Goal: Task Accomplishment & Management: Complete application form

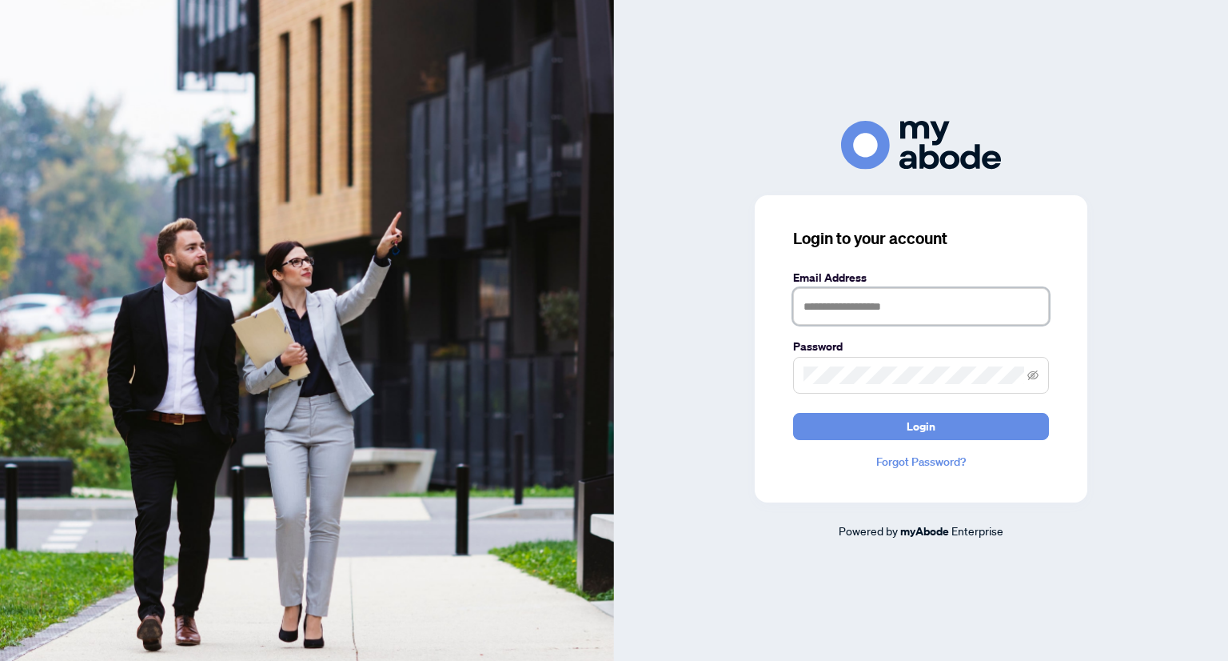
click at [956, 305] on input "text" at bounding box center [921, 306] width 256 height 37
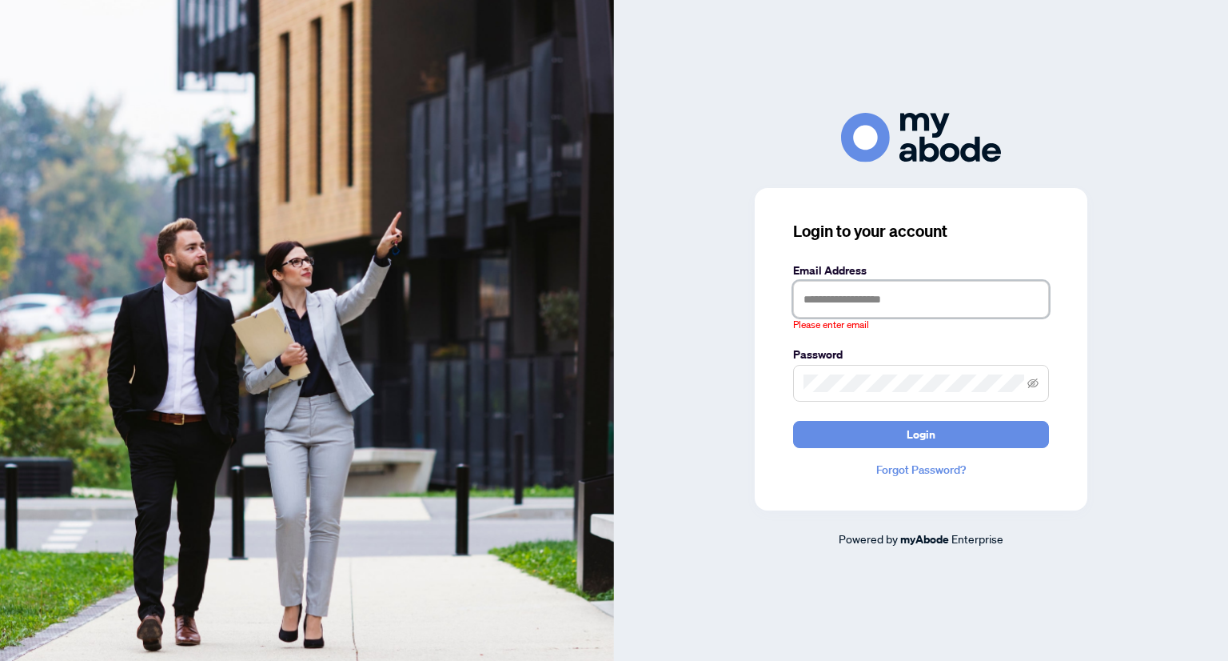
type input "**********"
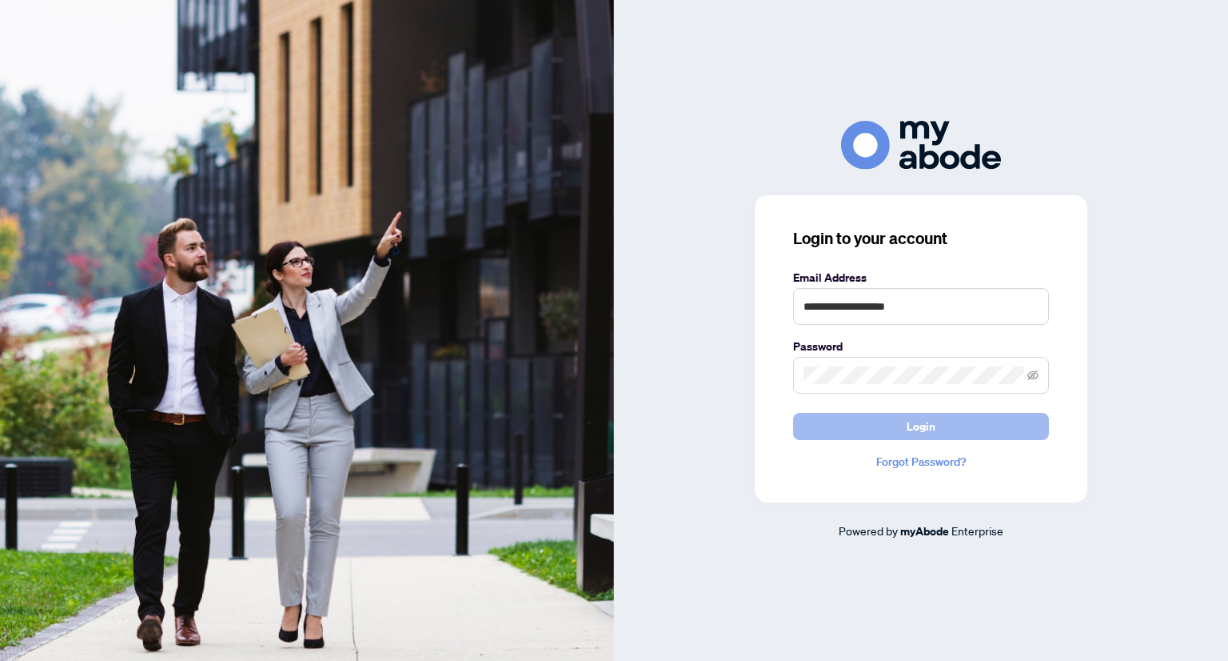
click at [974, 435] on button "Login" at bounding box center [921, 426] width 256 height 27
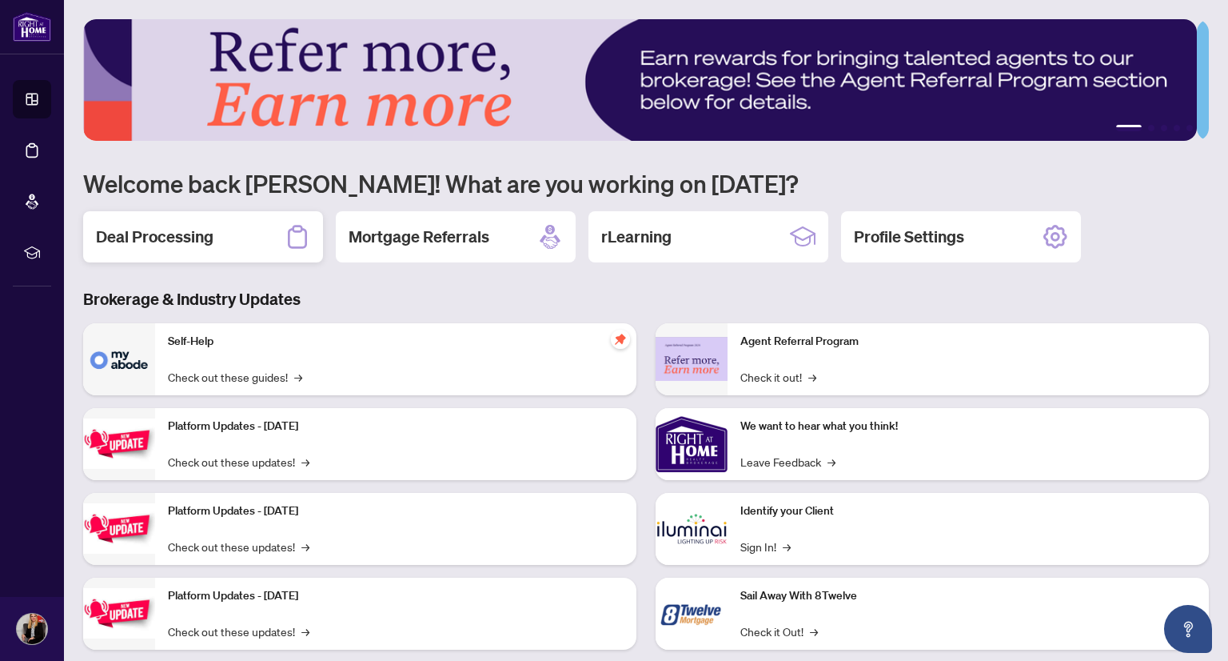
click at [189, 238] on h2 "Deal Processing" at bounding box center [155, 237] width 118 height 22
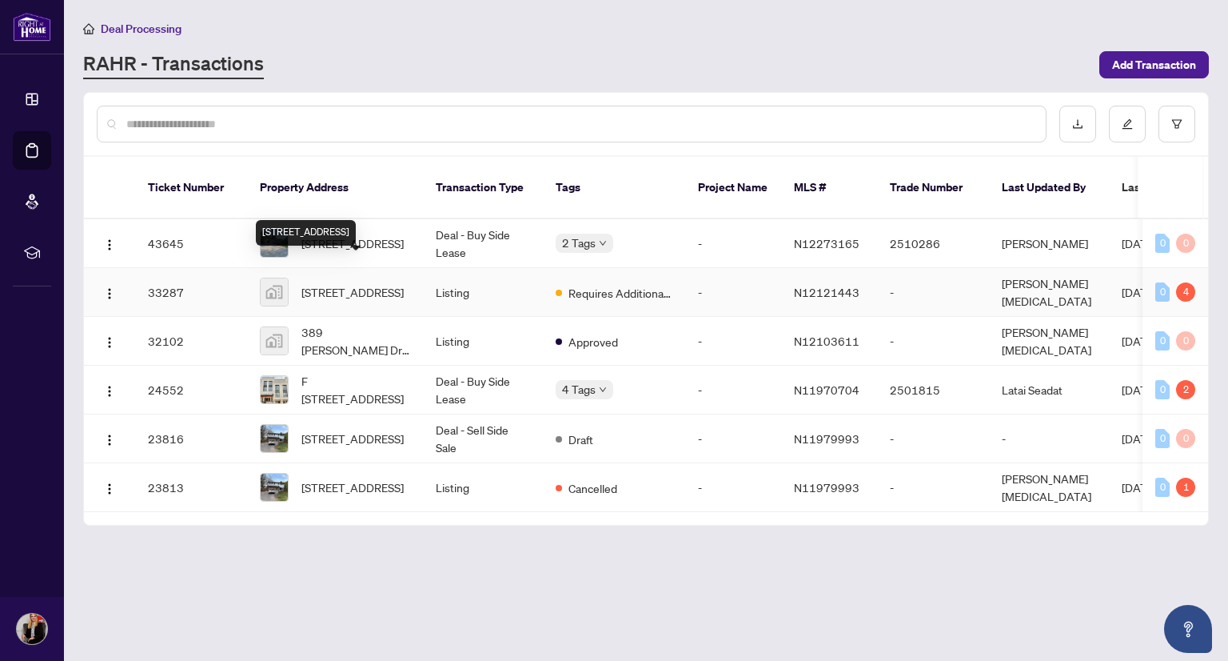
click at [359, 283] on span "33 Royal Orchard Boulevard, Thornhill, ON, Canada" at bounding box center [353, 292] width 102 height 18
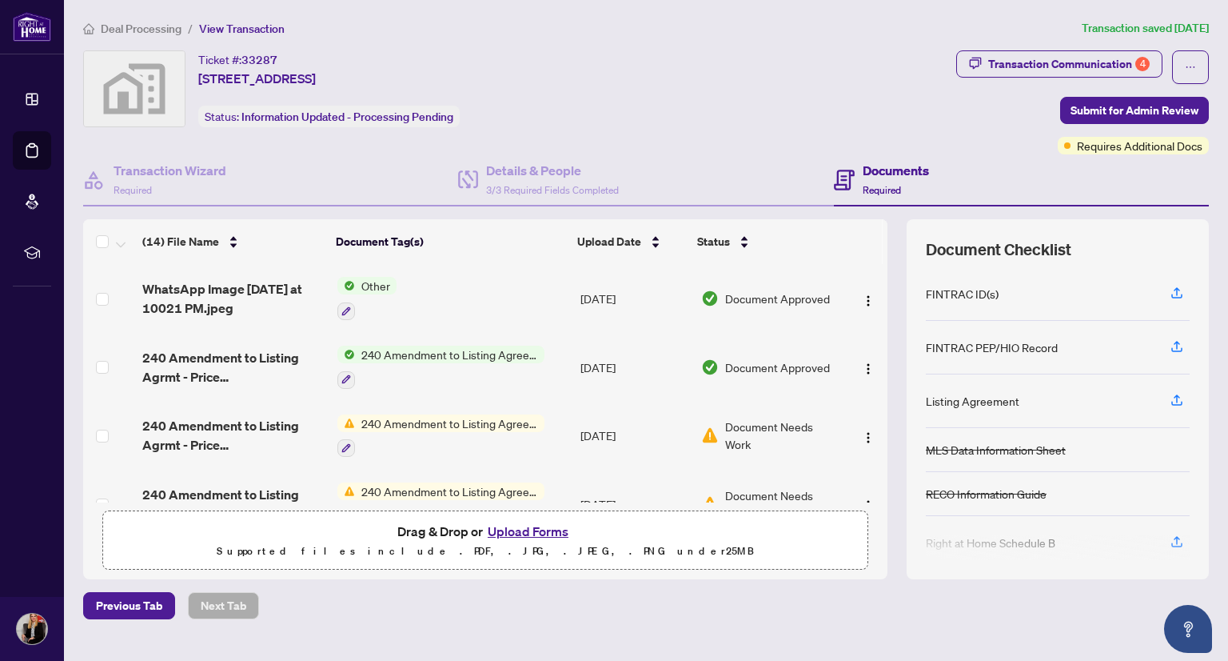
click at [512, 529] on button "Upload Forms" at bounding box center [528, 531] width 90 height 21
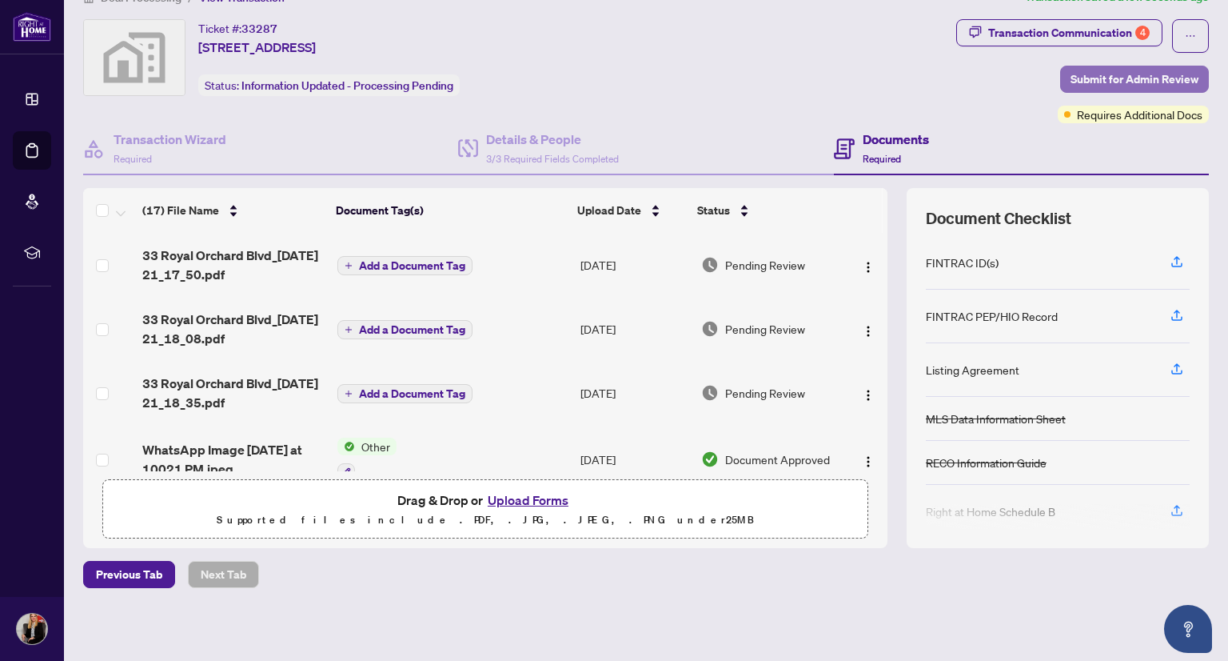
click at [1120, 77] on span "Submit for Admin Review" at bounding box center [1135, 79] width 128 height 26
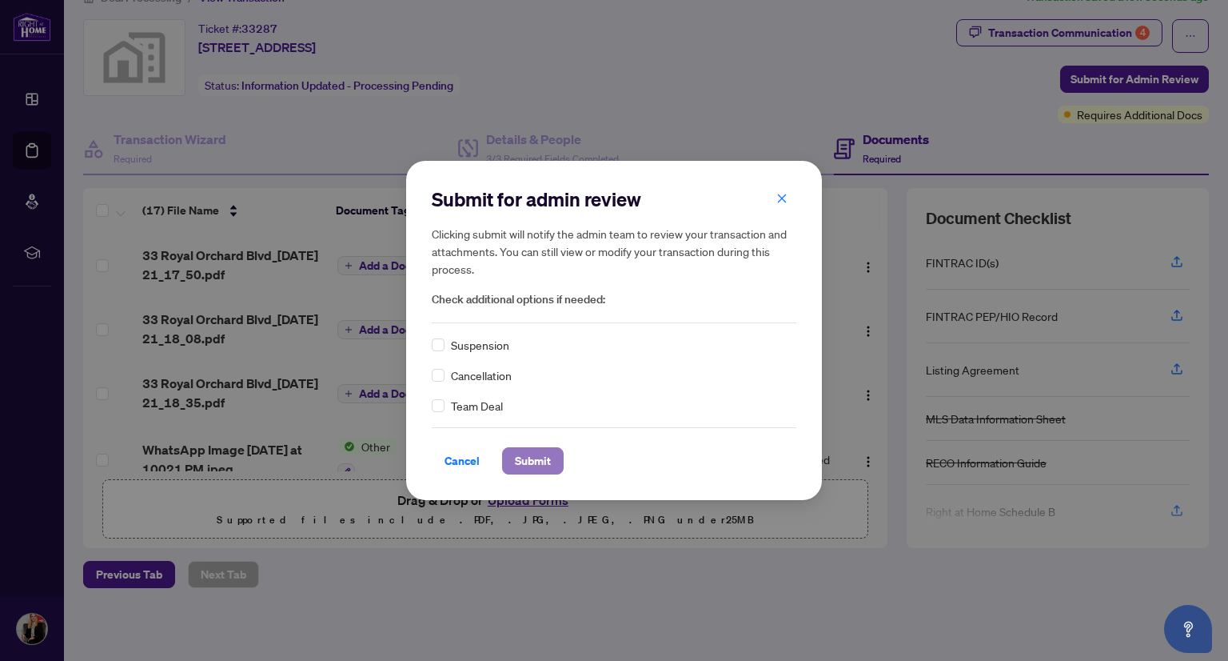
click at [540, 459] on span "Submit" at bounding box center [533, 461] width 36 height 26
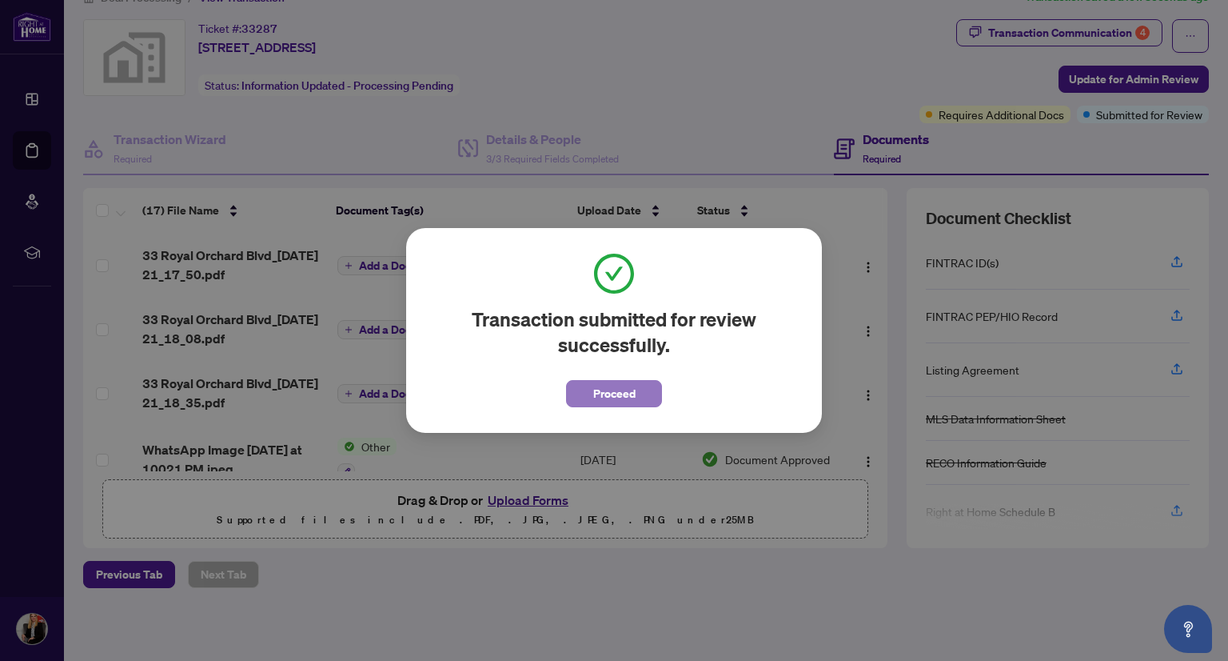
click at [619, 391] on span "Proceed" at bounding box center [614, 394] width 42 height 26
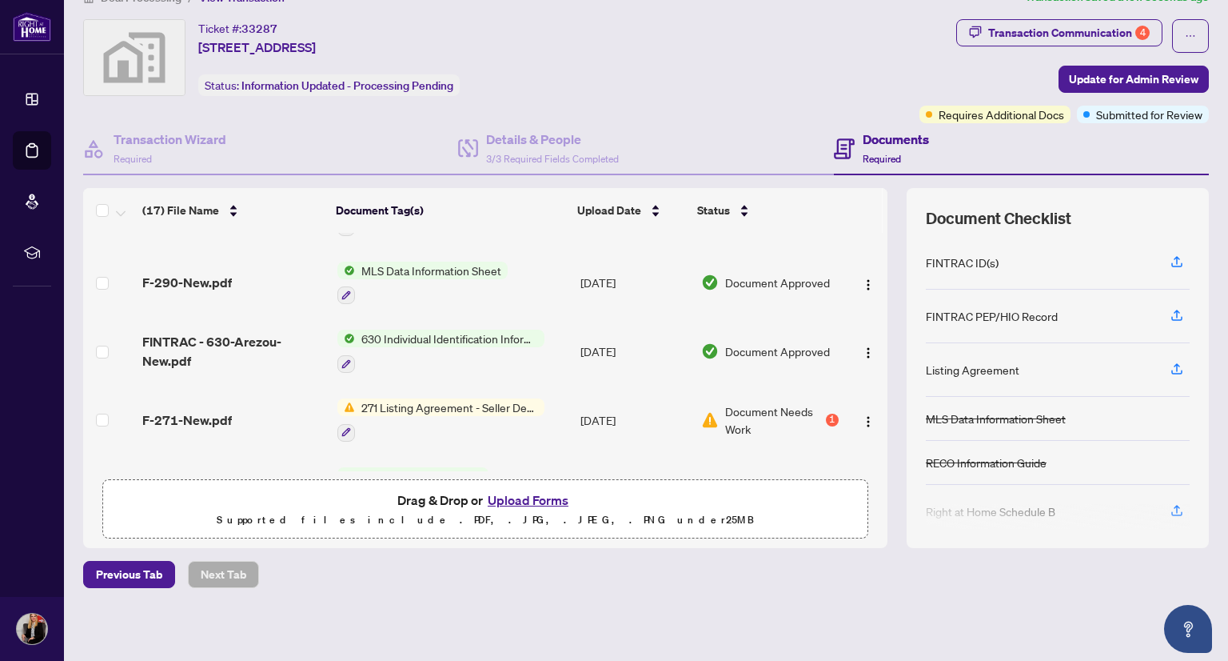
scroll to position [880, 0]
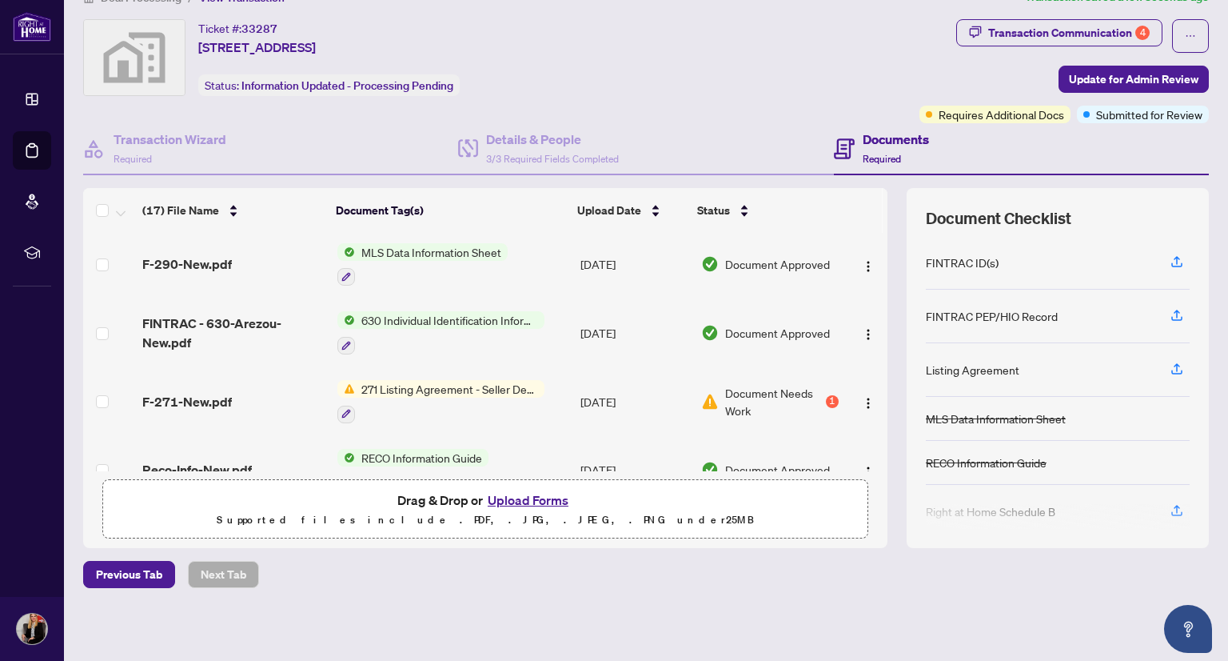
click at [749, 384] on span "Document Needs Work" at bounding box center [774, 401] width 98 height 35
